Goal: Navigation & Orientation: Find specific page/section

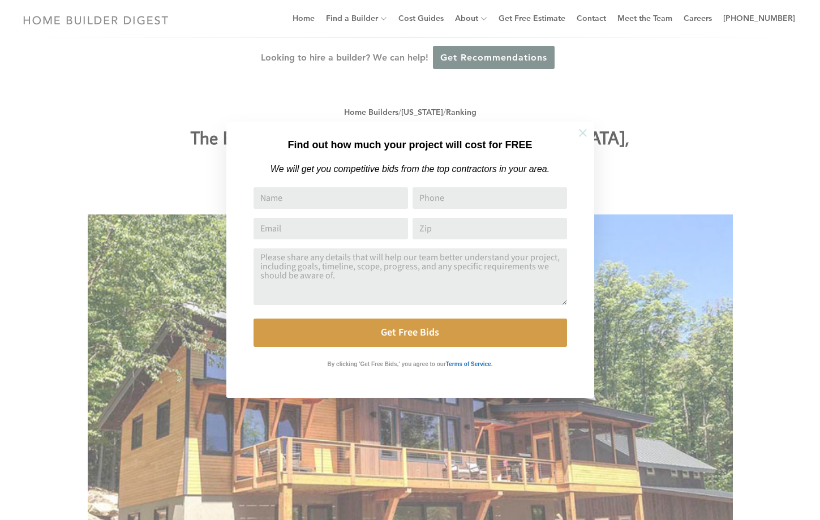
click at [582, 132] on icon at bounding box center [583, 133] width 8 height 8
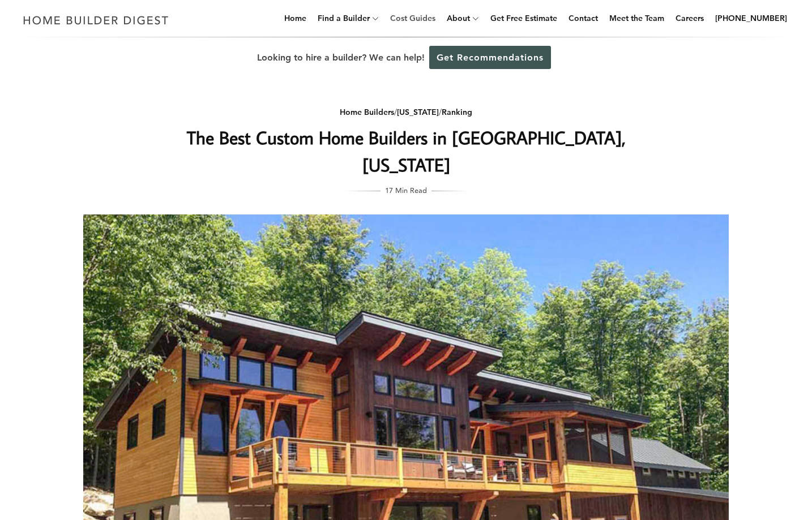
click at [440, 16] on link "Cost Guides" at bounding box center [413, 18] width 54 height 36
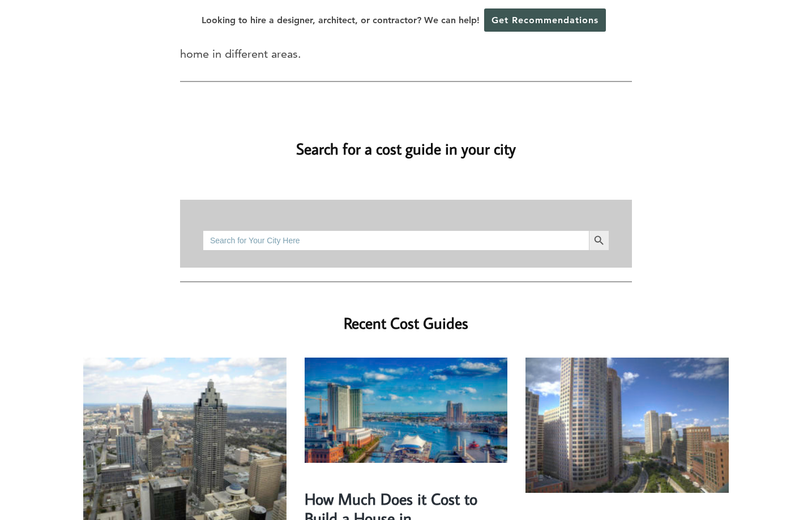
scroll to position [170, 0]
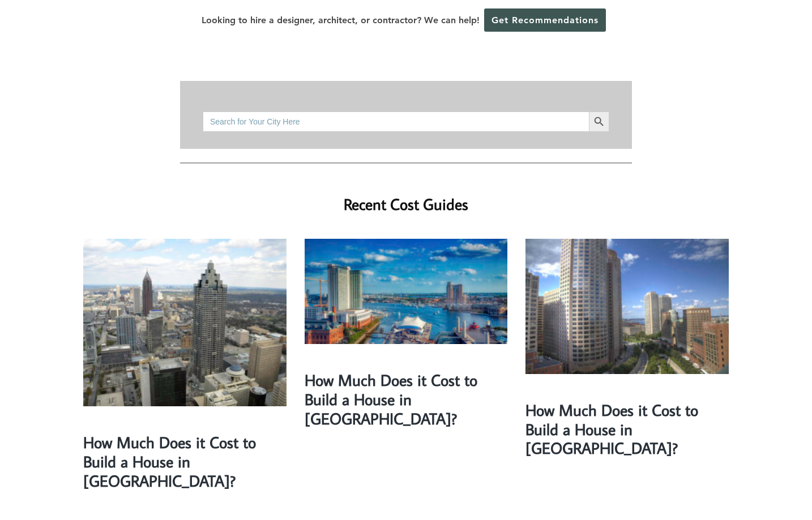
click at [372, 112] on input "Search for:" at bounding box center [396, 122] width 386 height 20
type input "14001"
click at [596, 115] on icon "Search" at bounding box center [599, 121] width 12 height 12
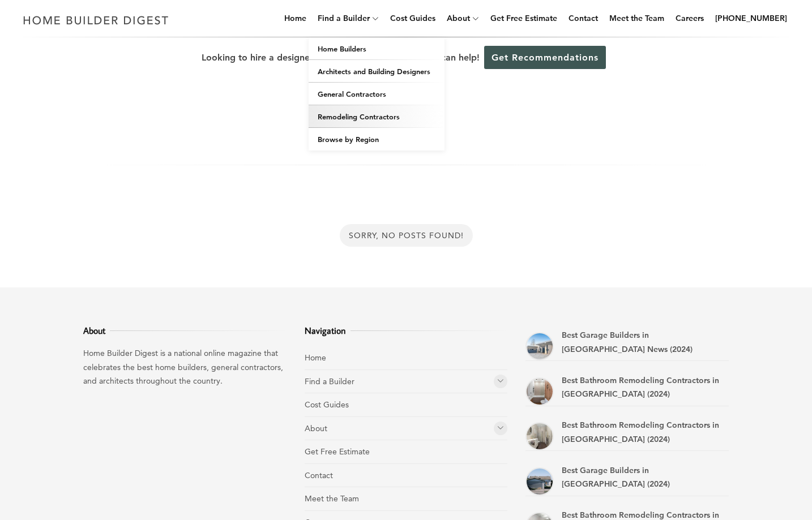
click at [389, 118] on link "Remodeling Contractors" at bounding box center [377, 116] width 136 height 23
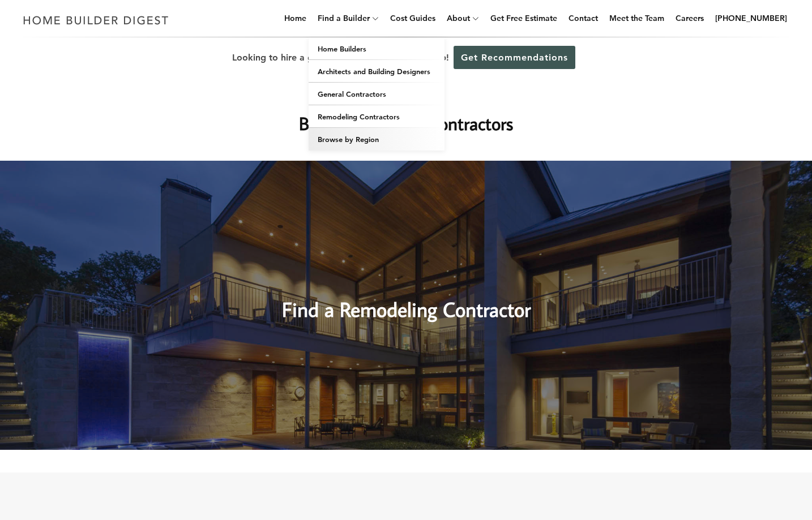
click at [400, 136] on link "Browse by Region" at bounding box center [377, 139] width 136 height 23
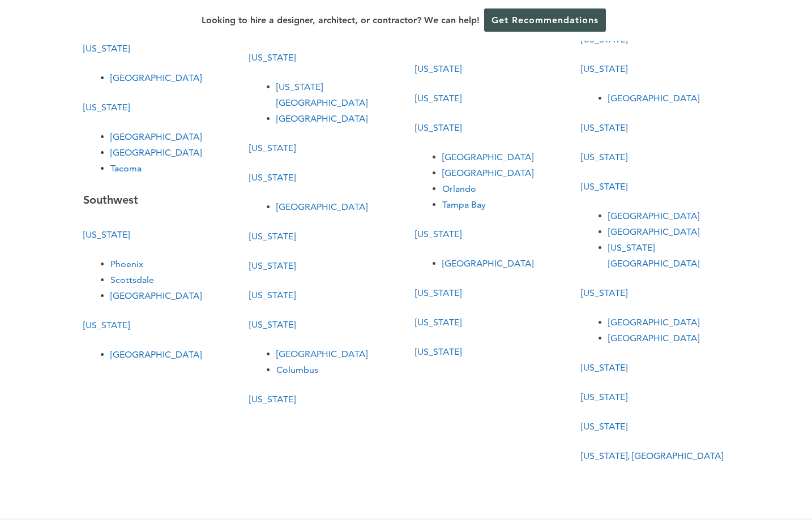
scroll to position [340, 0]
click at [602, 188] on link "[US_STATE]" at bounding box center [604, 187] width 46 height 11
